Goal: Check status: Check status

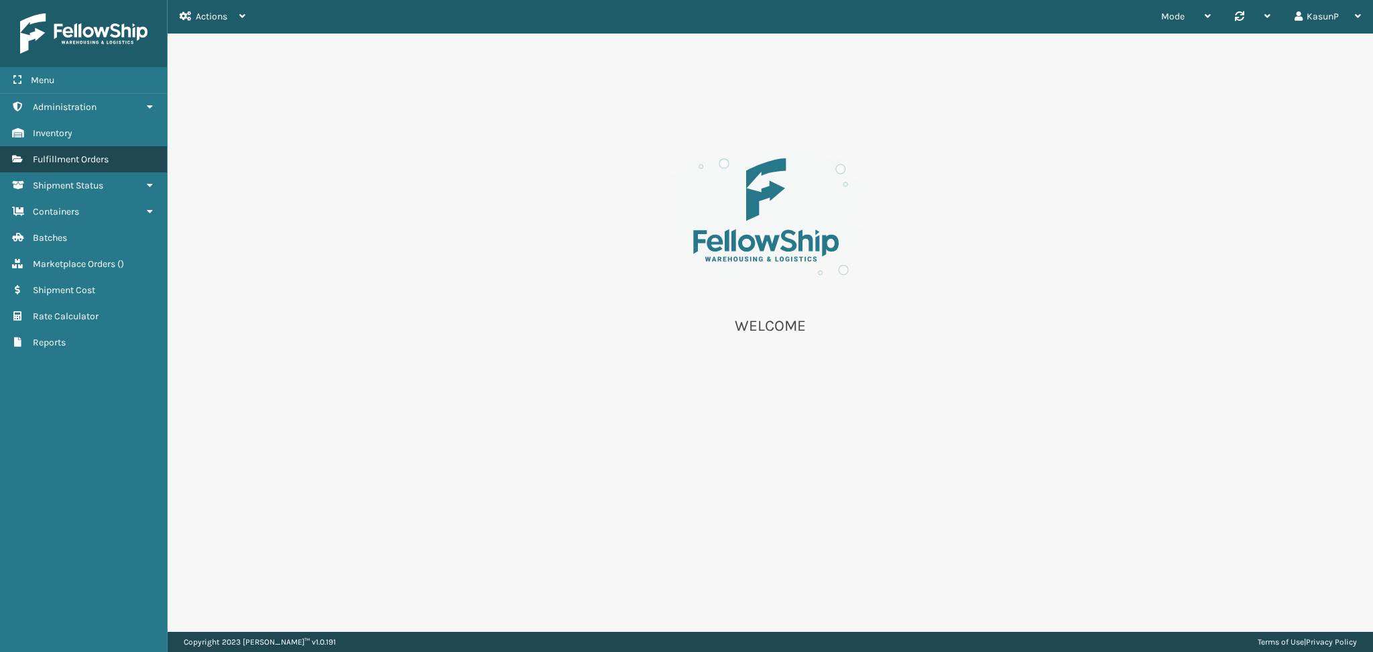
click at [63, 157] on span "Fulfillment Orders" at bounding box center [71, 159] width 76 height 11
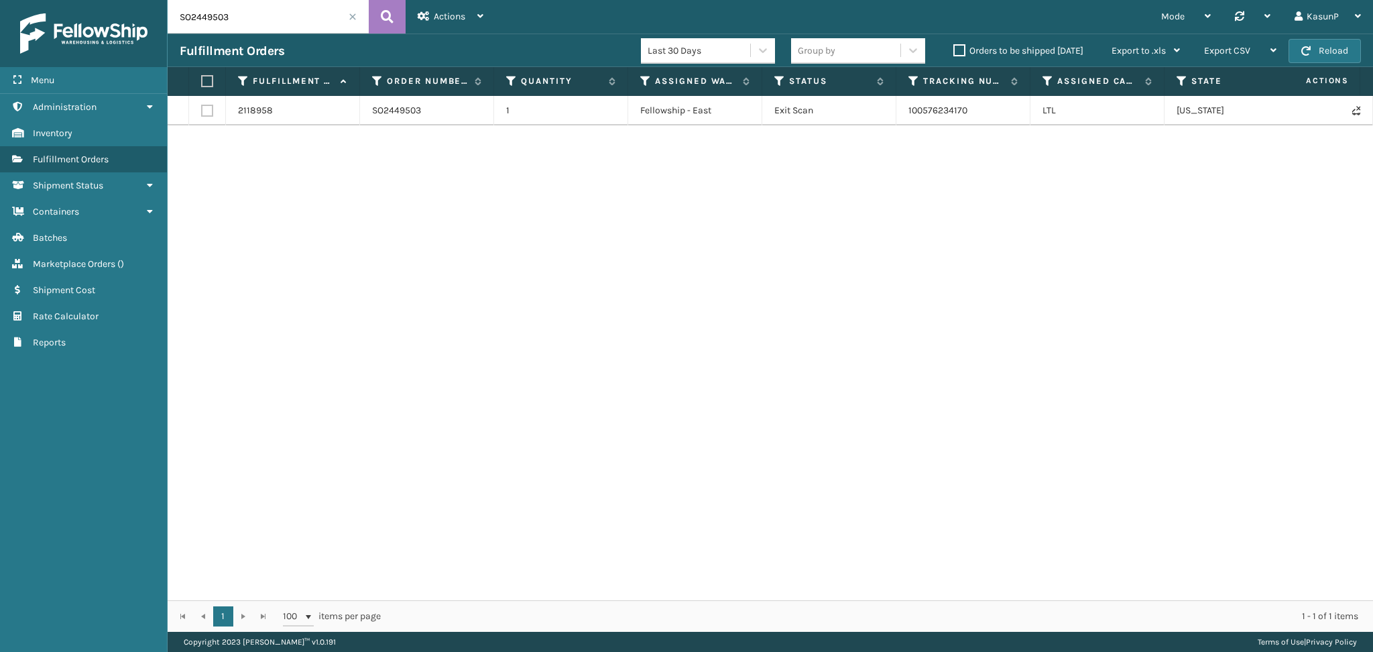
click at [209, 25] on input "SO2449503" at bounding box center [268, 17] width 201 height 34
paste input "50796"
type input "SO2450796"
click at [381, 13] on icon at bounding box center [387, 17] width 13 height 20
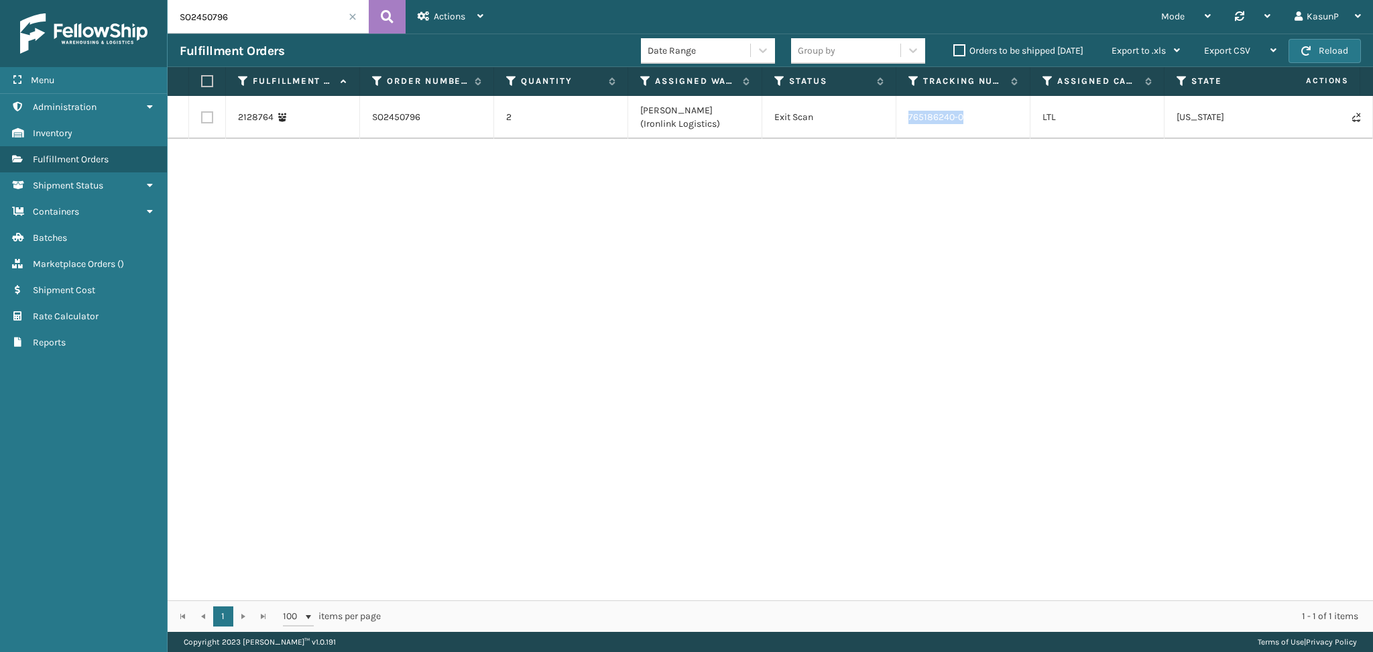
drag, startPoint x: 967, startPoint y: 117, endPoint x: 907, endPoint y: 120, distance: 60.4
click at [907, 120] on td "765186240-0" at bounding box center [964, 117] width 134 height 43
copy td "765186240-0"
click at [395, 120] on link "SO2450796" at bounding box center [396, 117] width 48 height 13
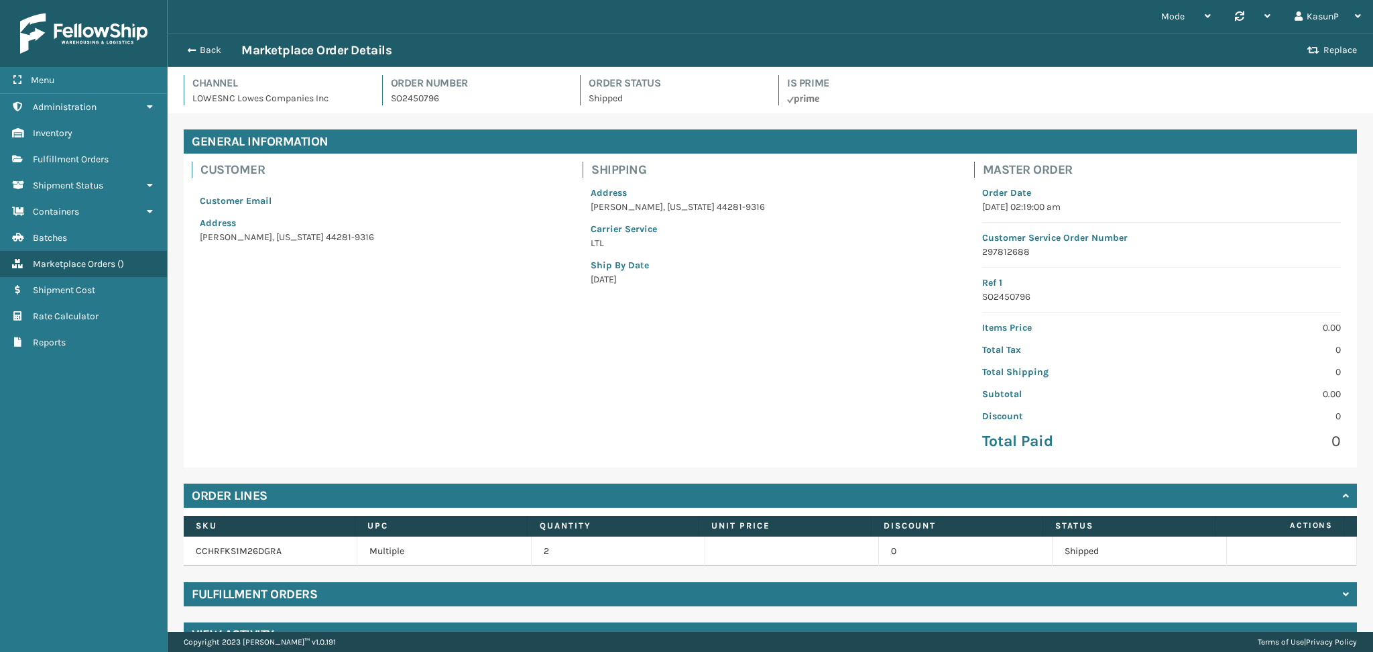
click at [182, 57] on div "Back Marketplace Order Details" at bounding box center [742, 50] width 1124 height 16
click at [87, 159] on span "Fulfillment Orders" at bounding box center [71, 159] width 76 height 11
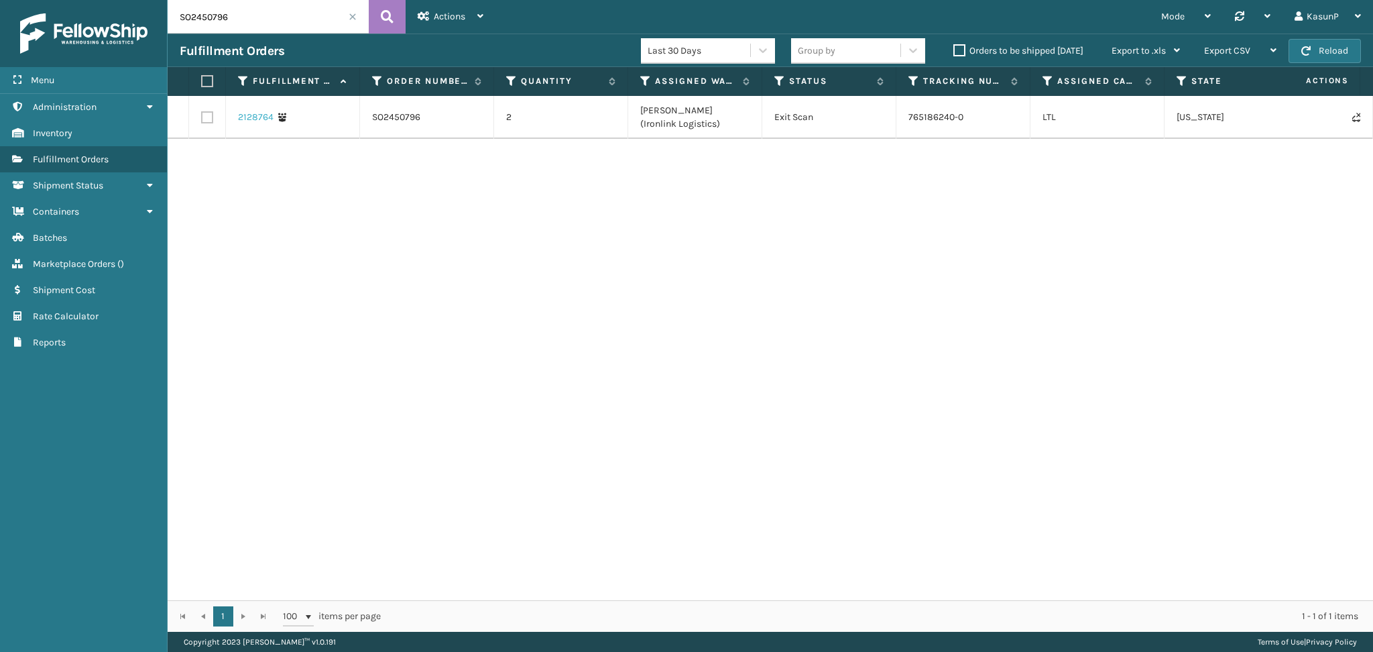
click at [252, 115] on link "2128764" at bounding box center [256, 117] width 36 height 13
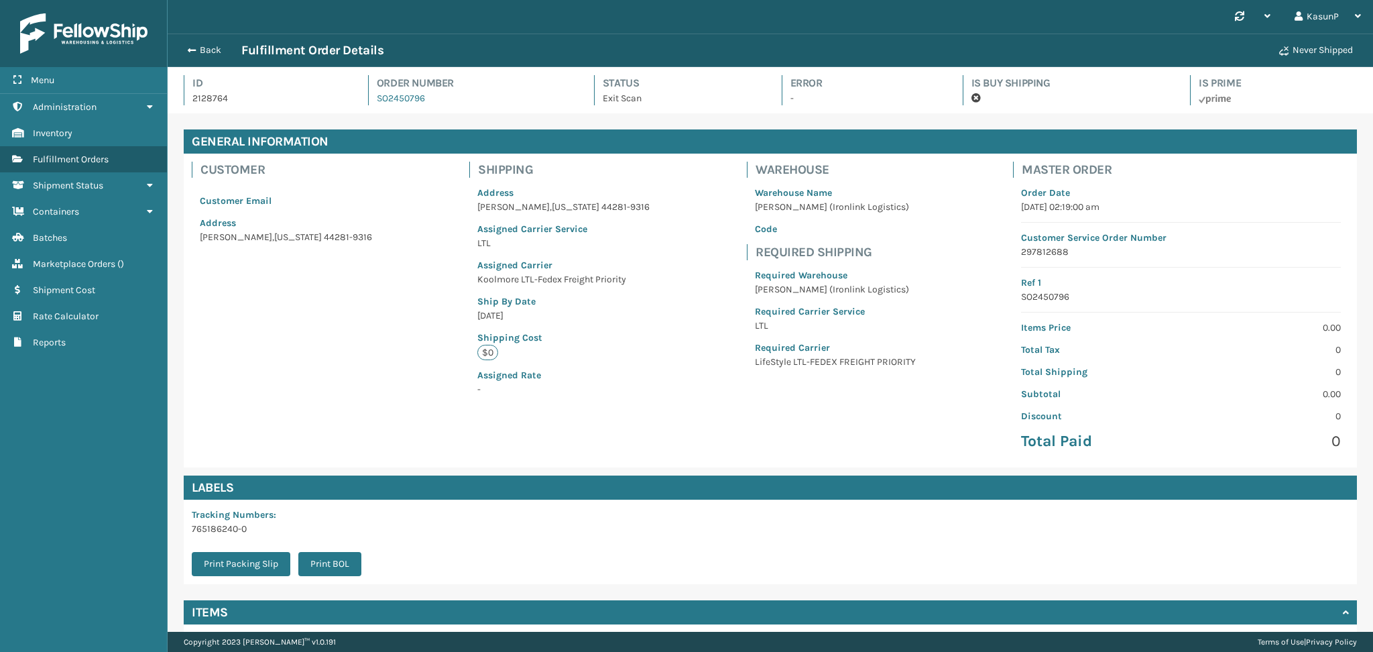
scroll to position [32, 1205]
